Goal: Feedback & Contribution: Leave review/rating

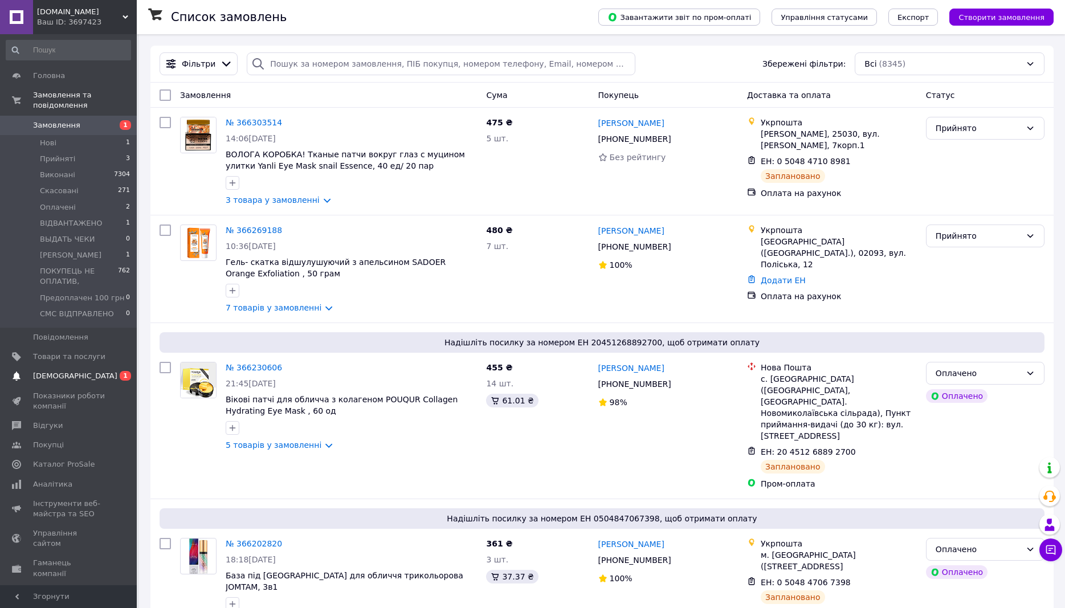
click at [60, 371] on span "[DEMOGRAPHIC_DATA]" at bounding box center [75, 376] width 84 height 10
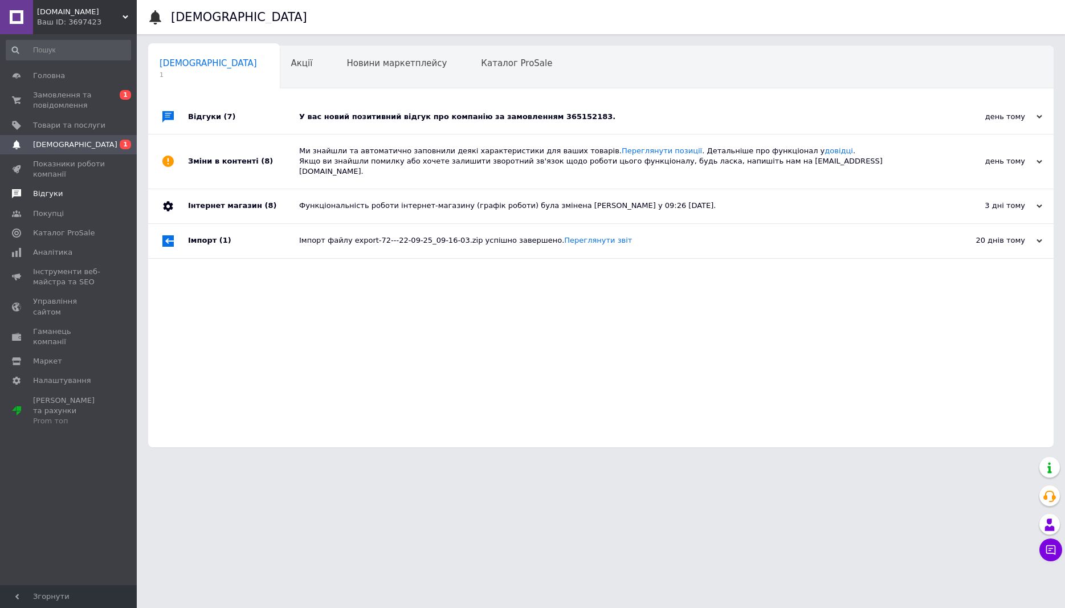
click at [60, 196] on span "Відгуки" at bounding box center [69, 194] width 72 height 10
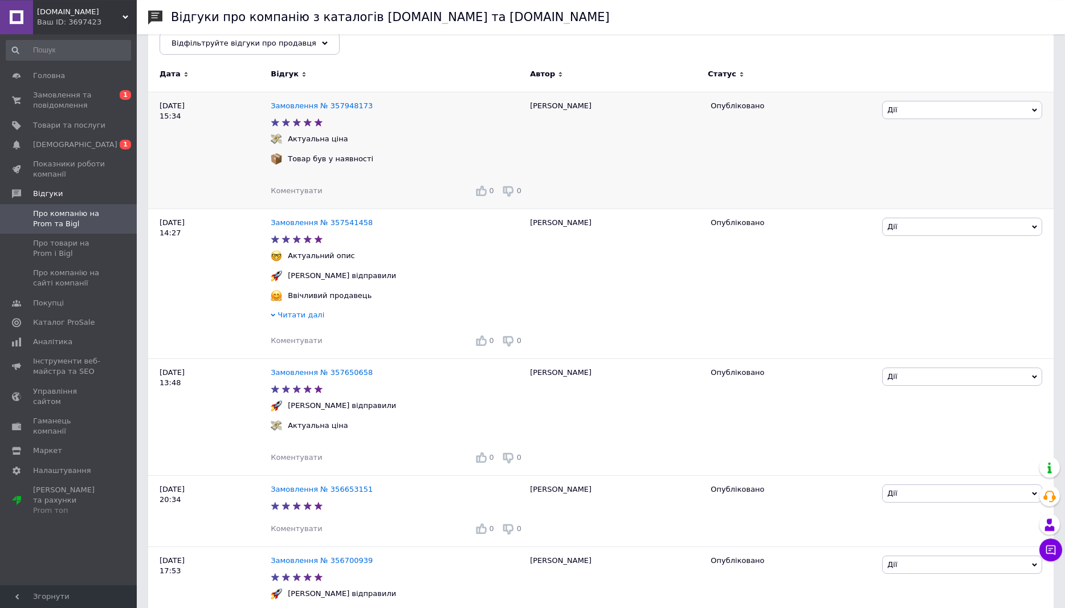
scroll to position [58, 0]
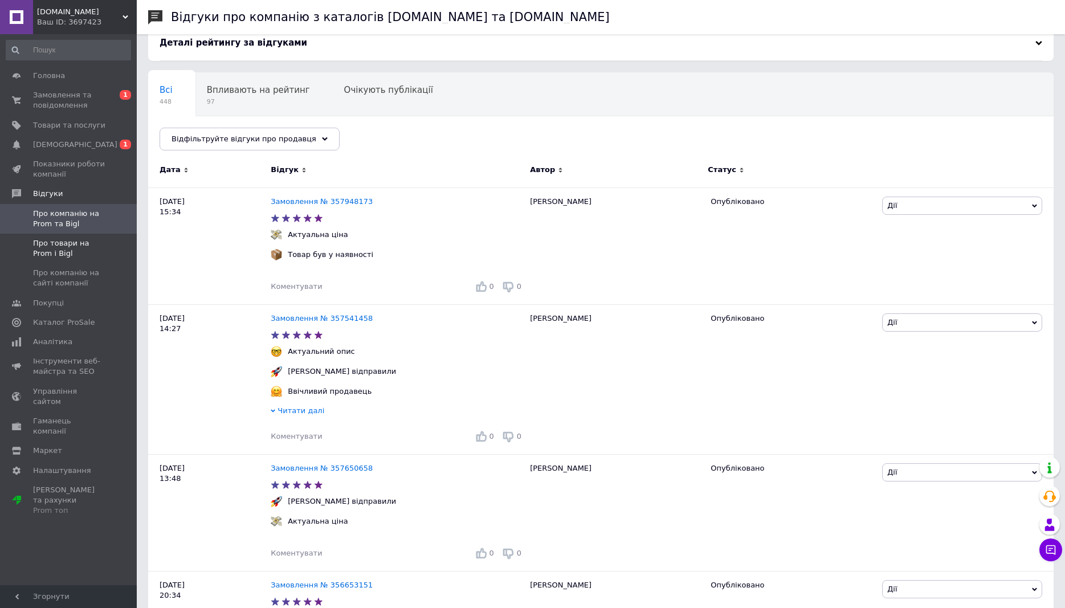
click at [50, 244] on span "Про товари на Prom і Bigl" at bounding box center [69, 248] width 72 height 21
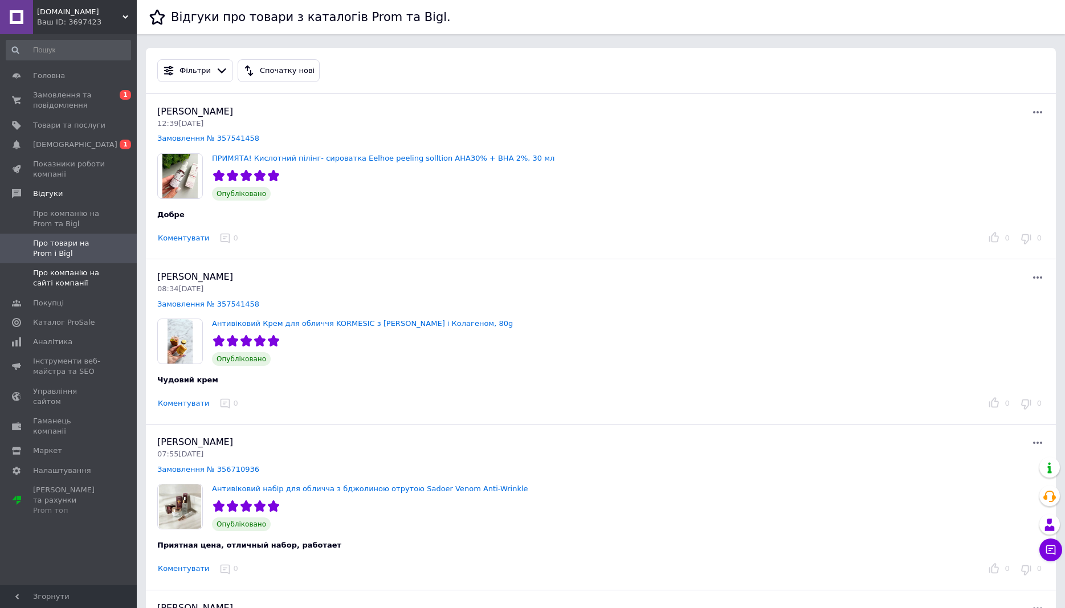
click at [63, 269] on span "Про компанію на сайті компанії" at bounding box center [69, 278] width 72 height 21
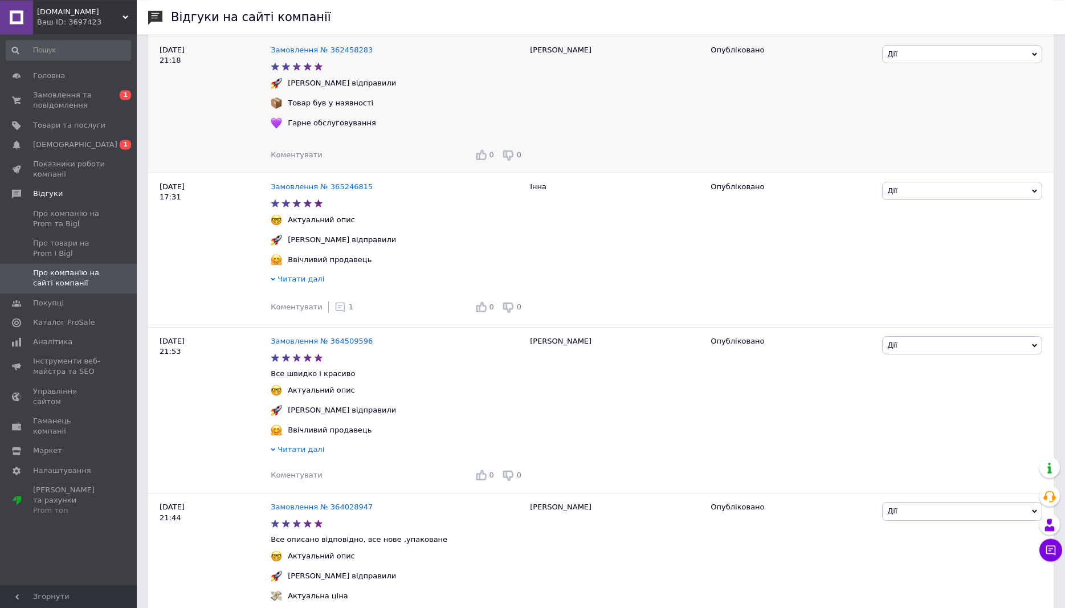
scroll to position [465, 0]
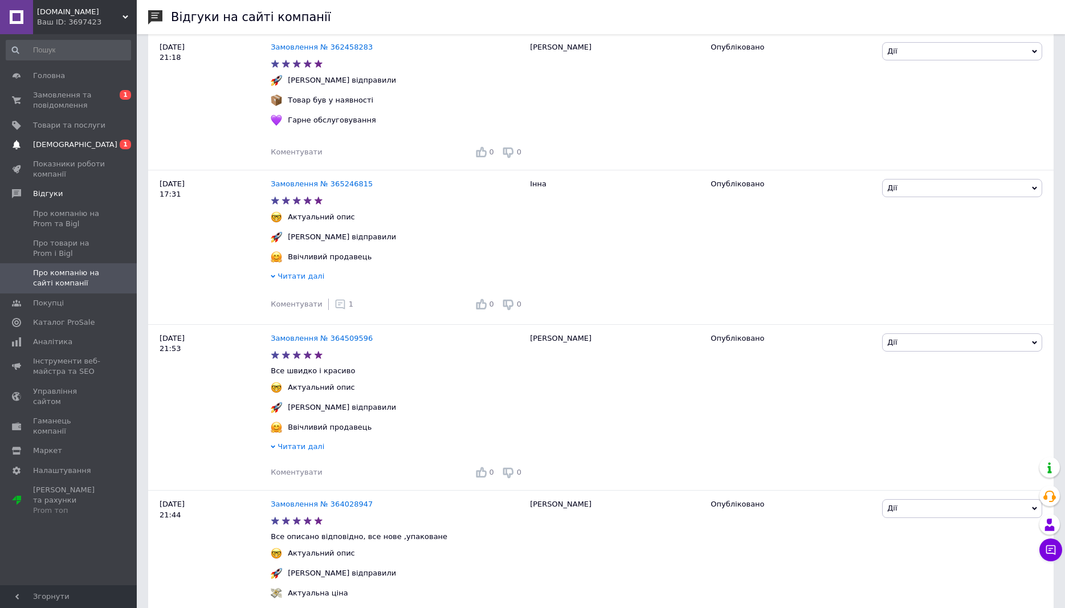
click at [62, 148] on span "[DEMOGRAPHIC_DATA]" at bounding box center [75, 145] width 84 height 10
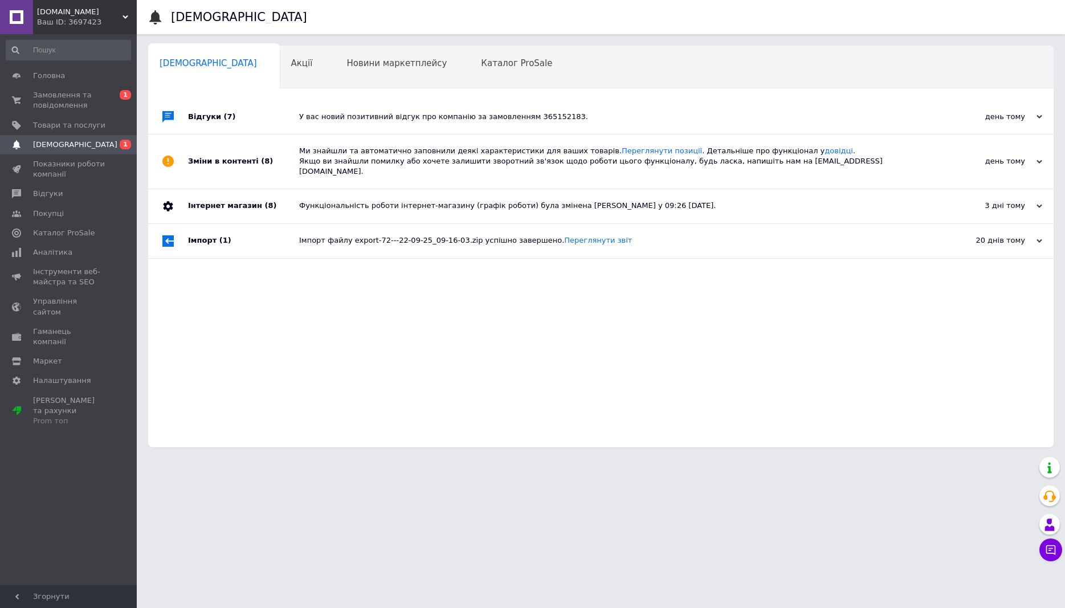
click at [460, 117] on div "У вас новий позитивний відгук про компанію за замовленням 365152183." at bounding box center [613, 117] width 629 height 10
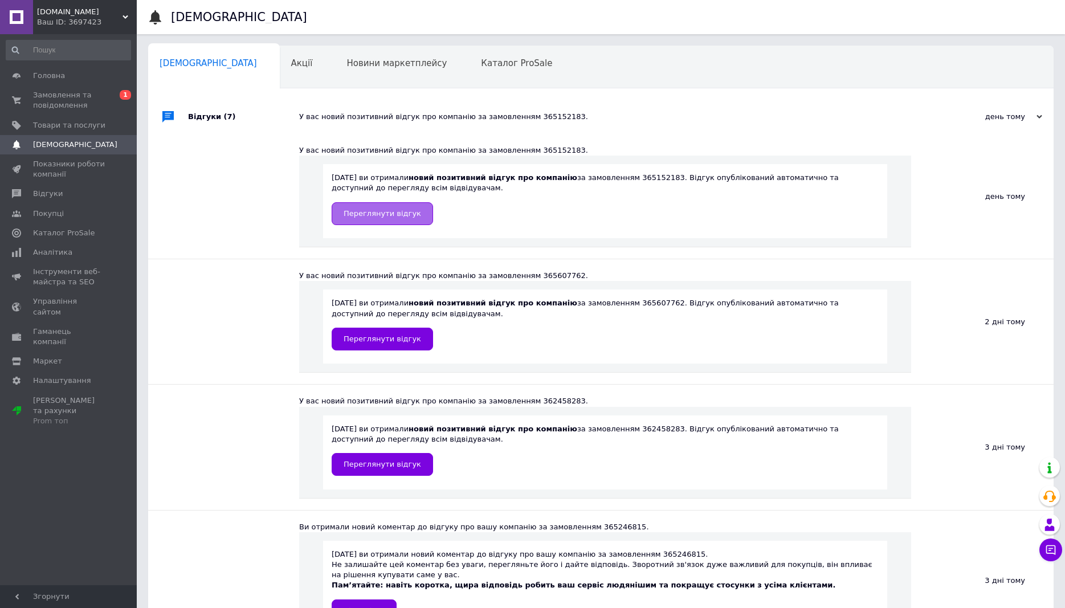
click at [375, 207] on link "Переглянути відгук" at bounding box center [382, 213] width 101 height 23
click at [51, 97] on span "Замовлення та повідомлення" at bounding box center [69, 100] width 72 height 21
